Goal: Task Accomplishment & Management: Manage account settings

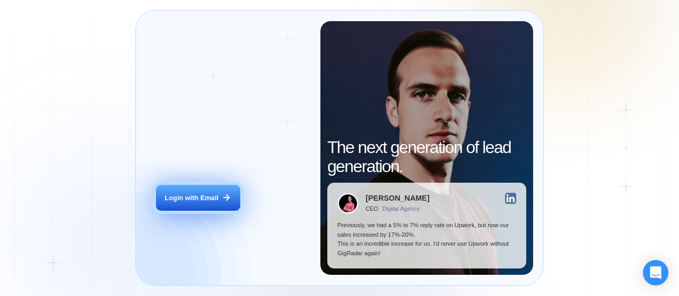
click at [225, 209] on button "Login with Email" at bounding box center [198, 198] width 84 height 27
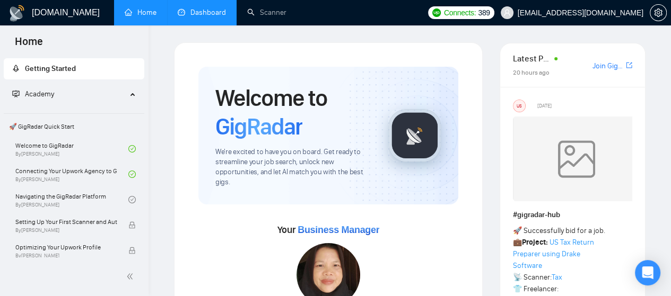
click at [206, 12] on link "Dashboard" at bounding box center [202, 12] width 48 height 9
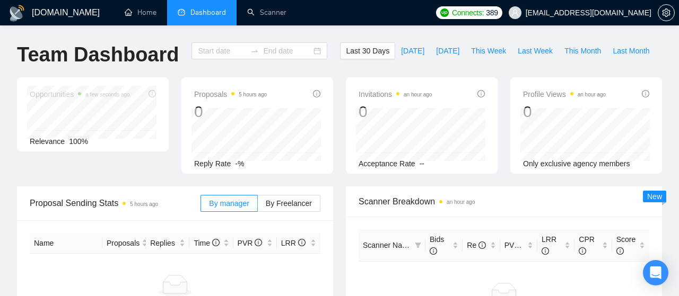
type input "[DATE]"
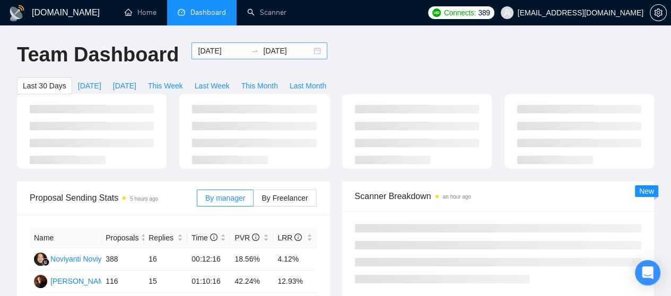
click at [306, 52] on div "[DATE] [DATE]" at bounding box center [259, 50] width 136 height 17
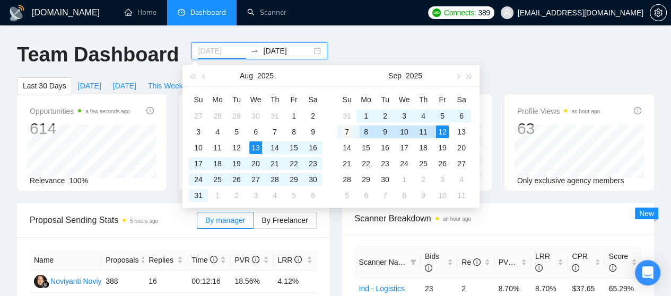
type input "[DATE]"
click at [346, 134] on div "7" at bounding box center [346, 132] width 13 height 13
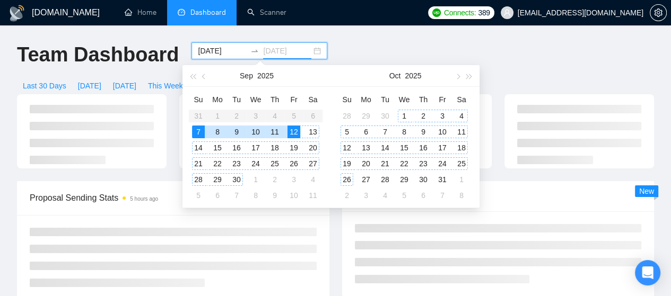
type input "2025-09-12"
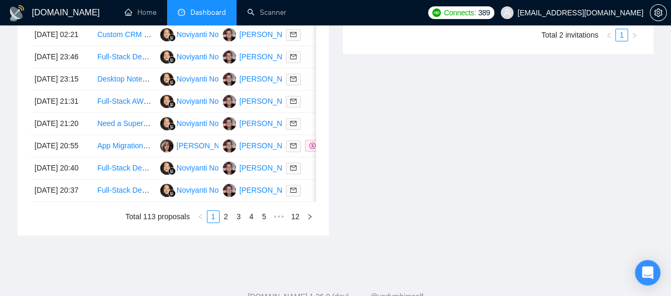
scroll to position [662, 0]
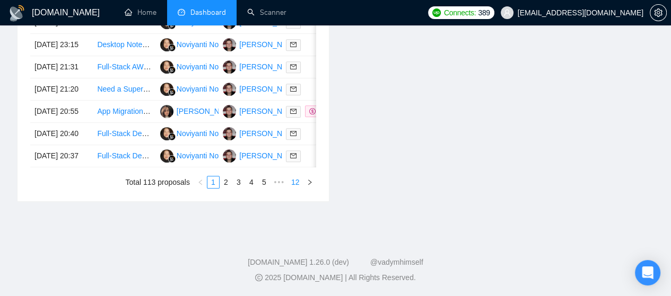
click at [298, 184] on link "12" at bounding box center [295, 183] width 15 height 12
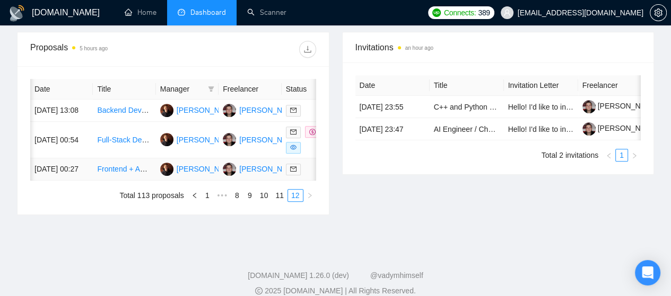
scroll to position [0, 19]
